Goal: Task Accomplishment & Management: Manage account settings

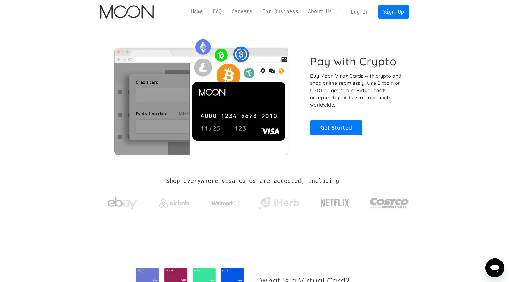
click at [360, 16] on link "Log In" at bounding box center [360, 11] width 28 height 13
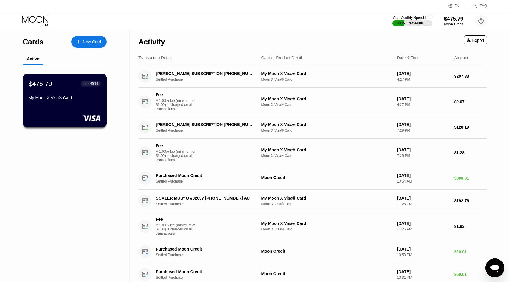
click at [59, 109] on div "$475.79 ● ● ● ● 4834 My Moon X Visa® Card" at bounding box center [65, 100] width 84 height 53
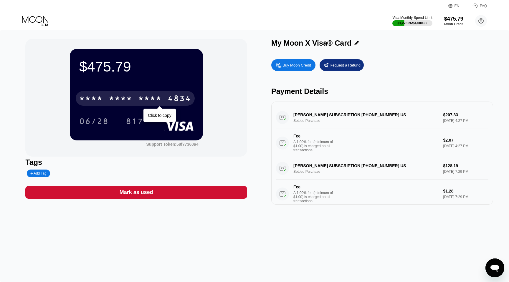
click at [177, 98] on div "4834" at bounding box center [179, 98] width 24 height 9
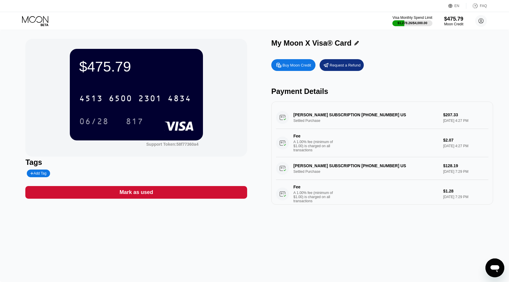
click at [115, 172] on div "Add Tag" at bounding box center [91, 174] width 133 height 8
